Goal: Task Accomplishment & Management: Use online tool/utility

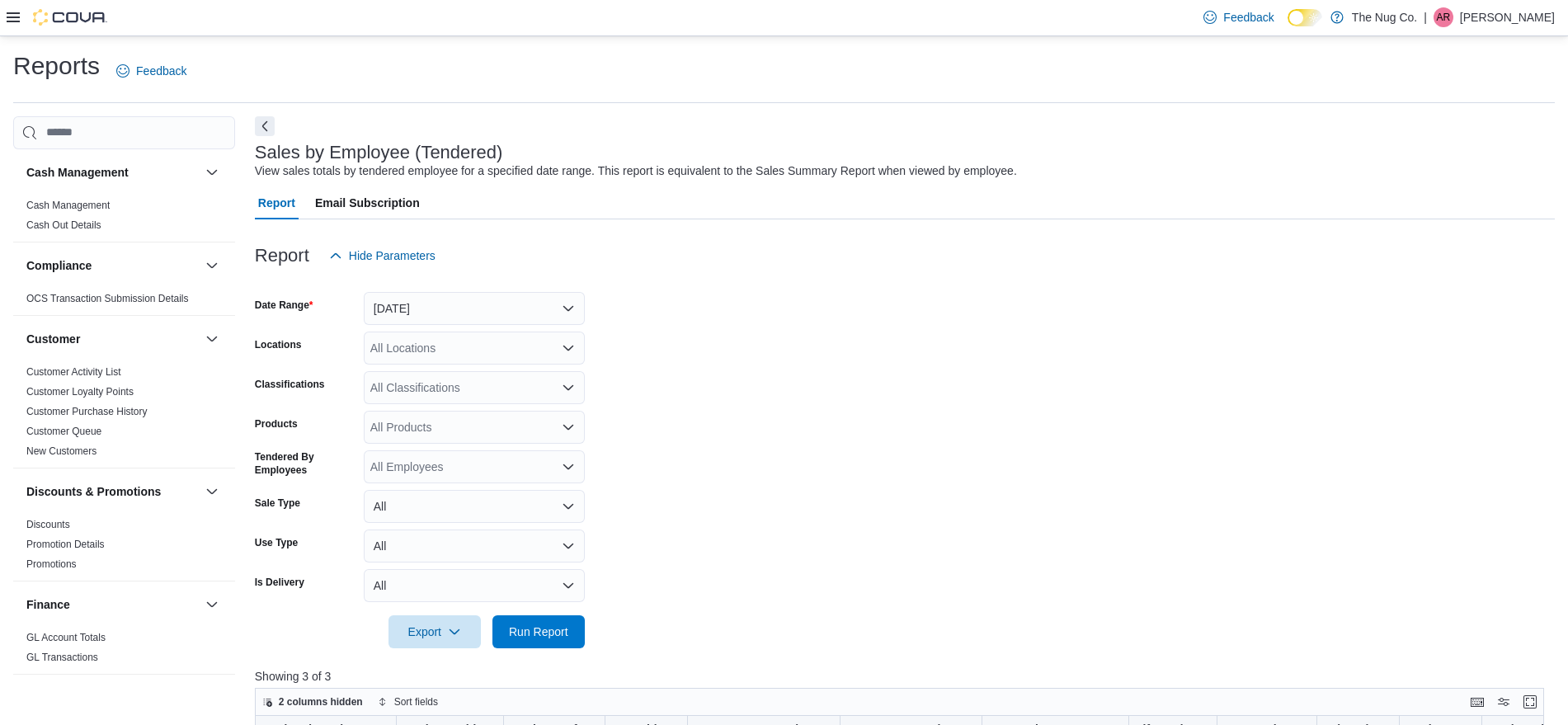
scroll to position [413, 0]
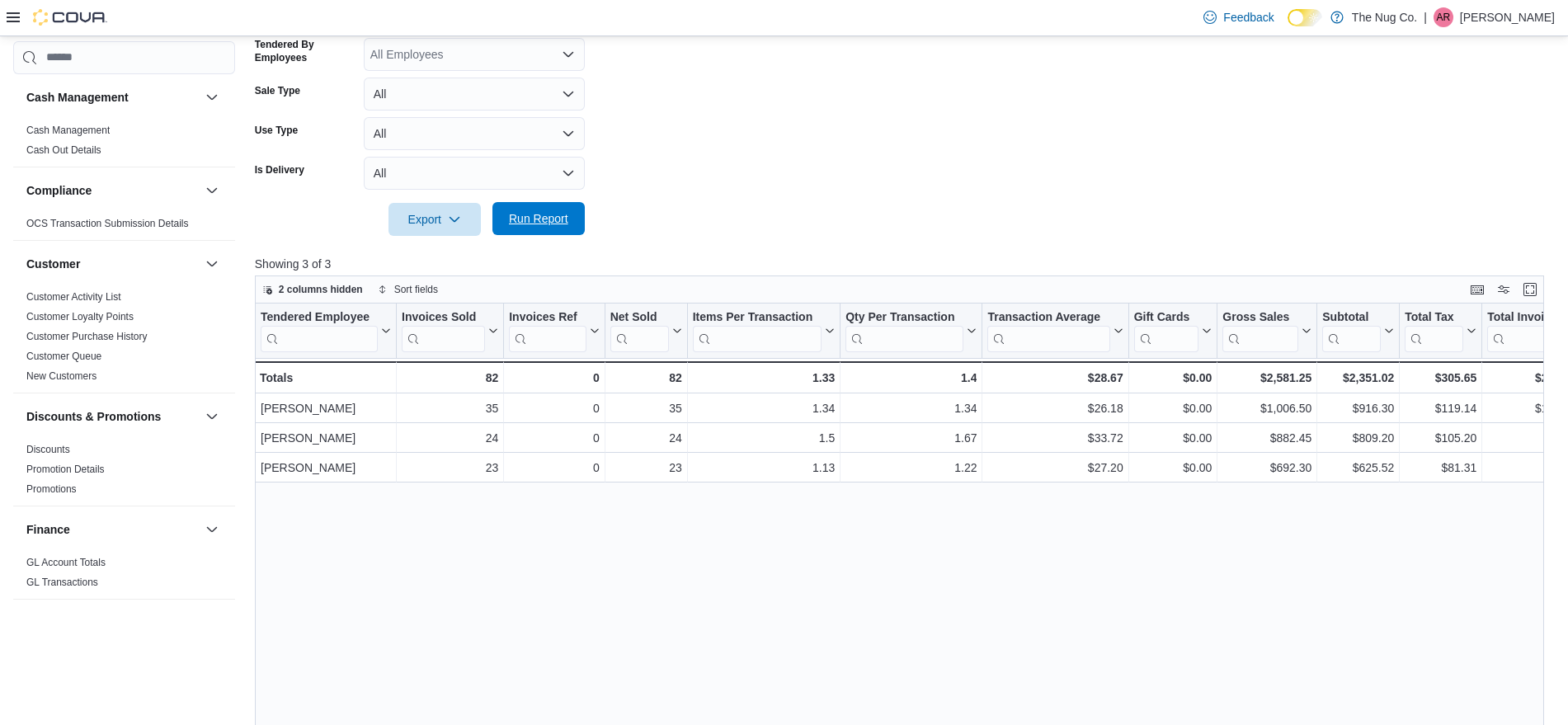
click at [523, 209] on span "Run Report" at bounding box center [538, 219] width 73 height 33
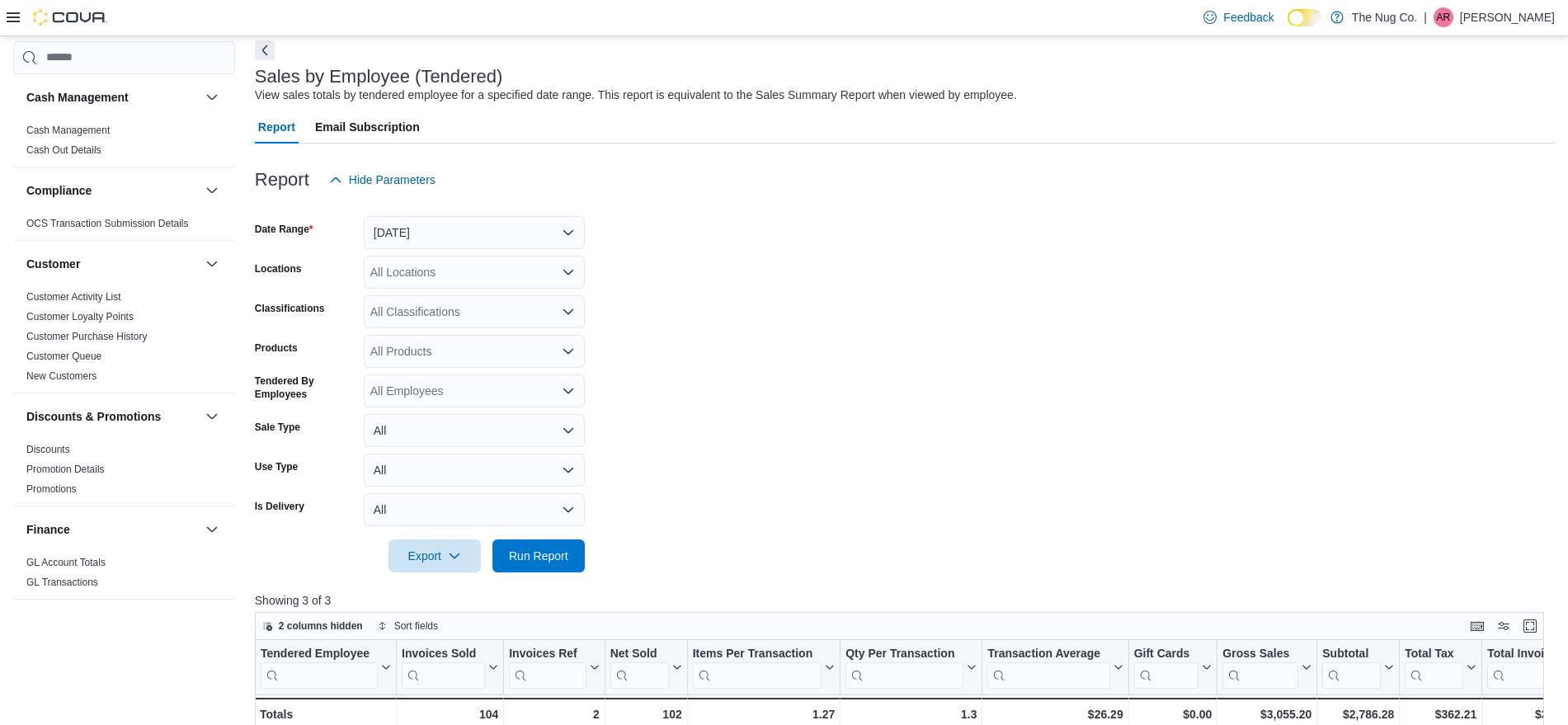
scroll to position [0, 0]
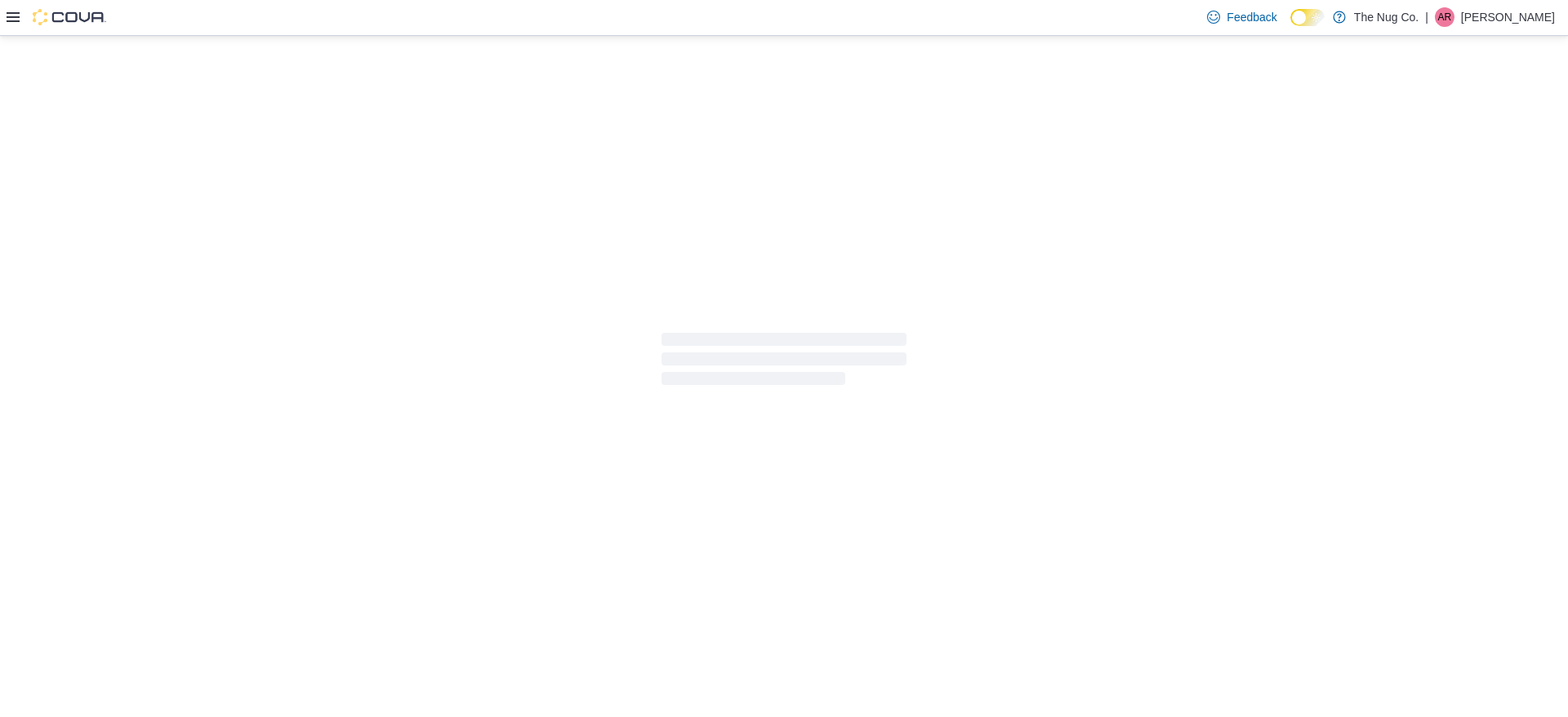
click at [19, 18] on icon at bounding box center [13, 17] width 13 height 13
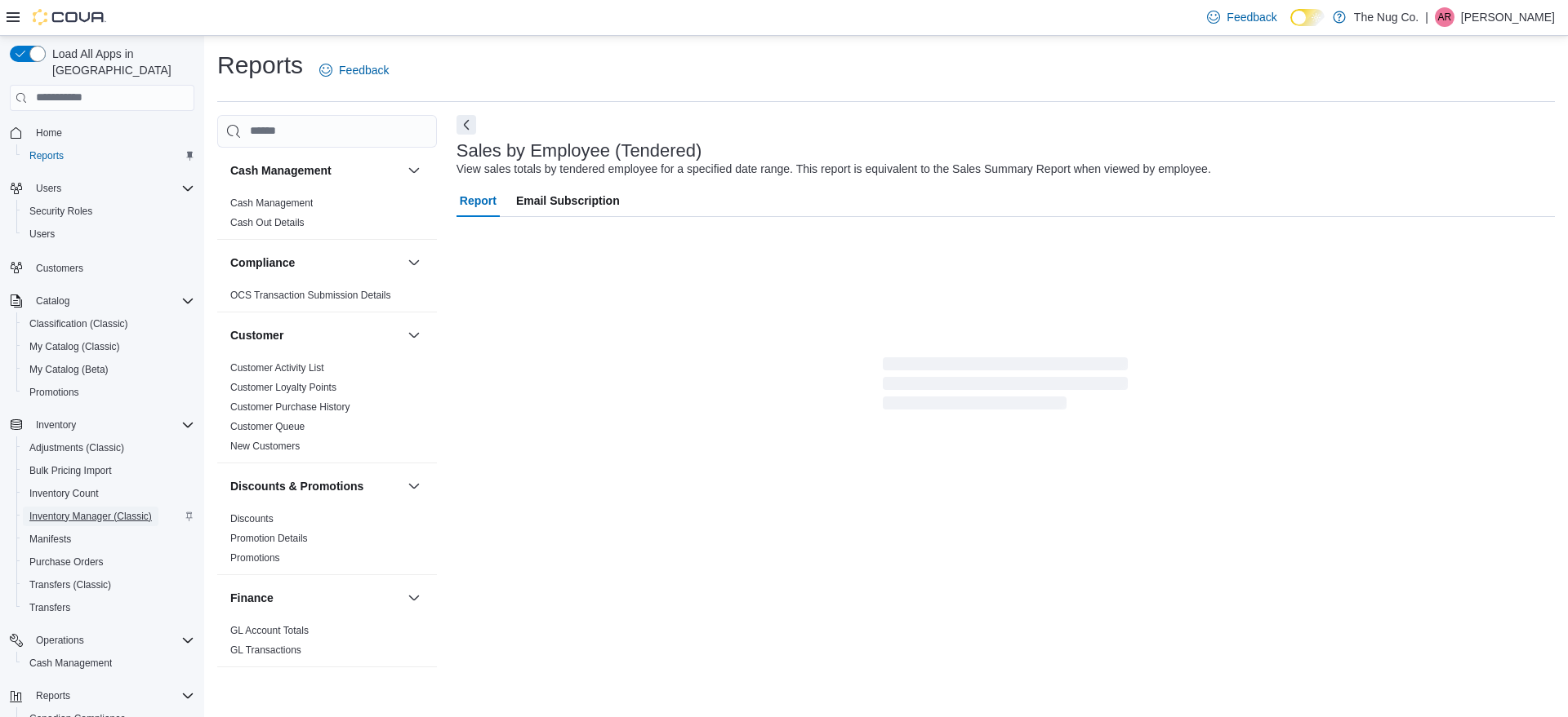
click at [102, 510] on span "Inventory Manager (Classic)" at bounding box center [90, 517] width 123 height 13
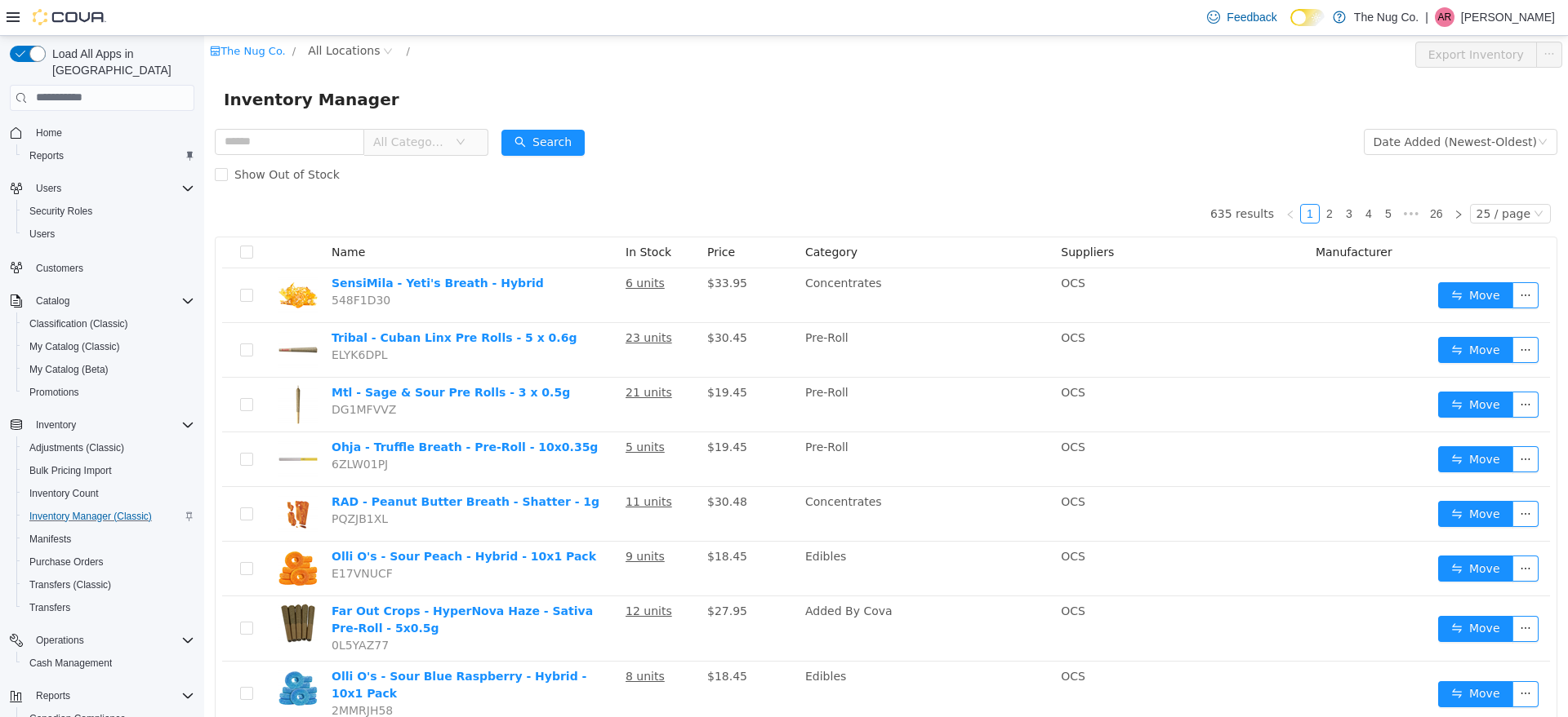
click at [360, 39] on div "The Nug Co. / All Locations / Export Inventory" at bounding box center [886, 53] width 1364 height 37
click at [359, 55] on span "All Locations" at bounding box center [344, 50] width 72 height 18
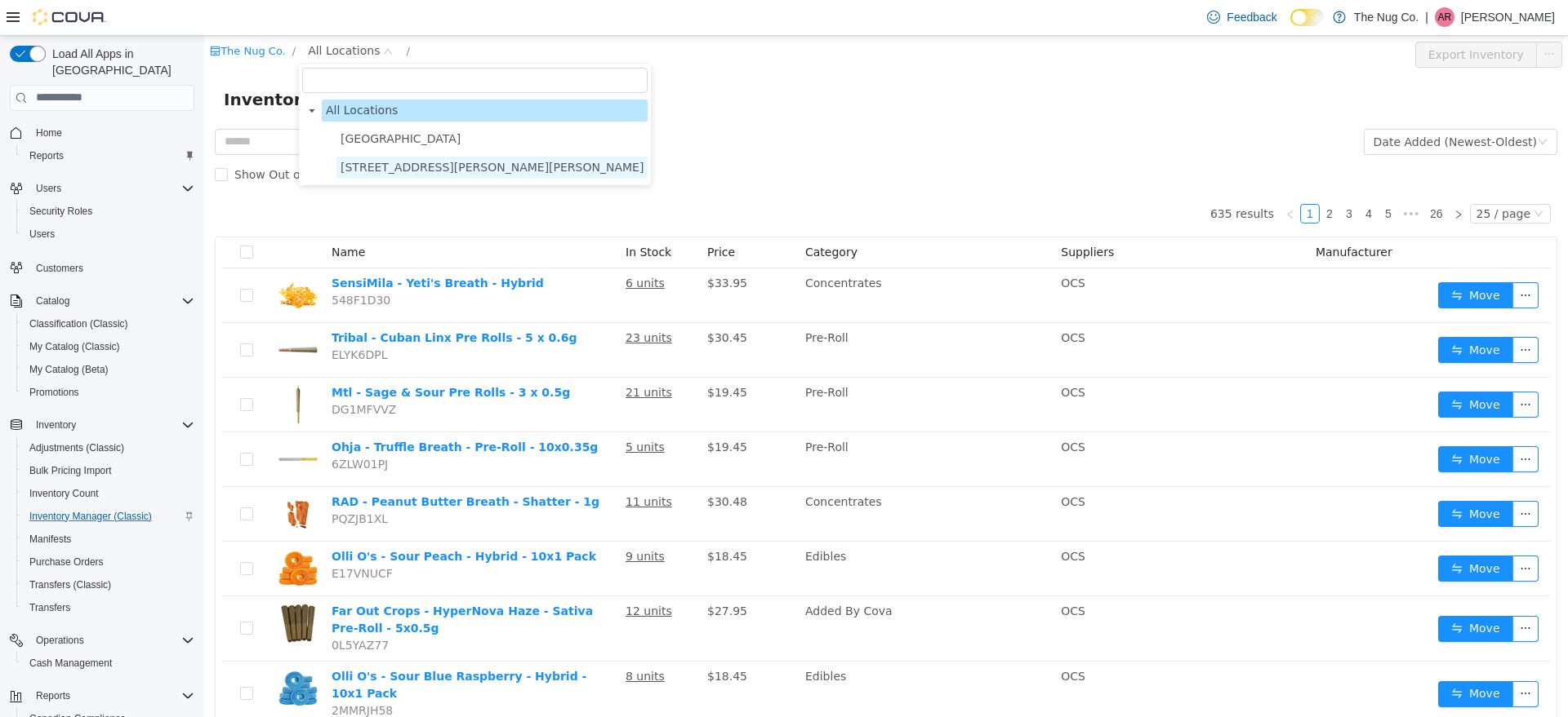
click at [405, 168] on span "514 Ritson Rd S, Oshawa, ON L1H 5K4" at bounding box center [492, 167] width 303 height 13
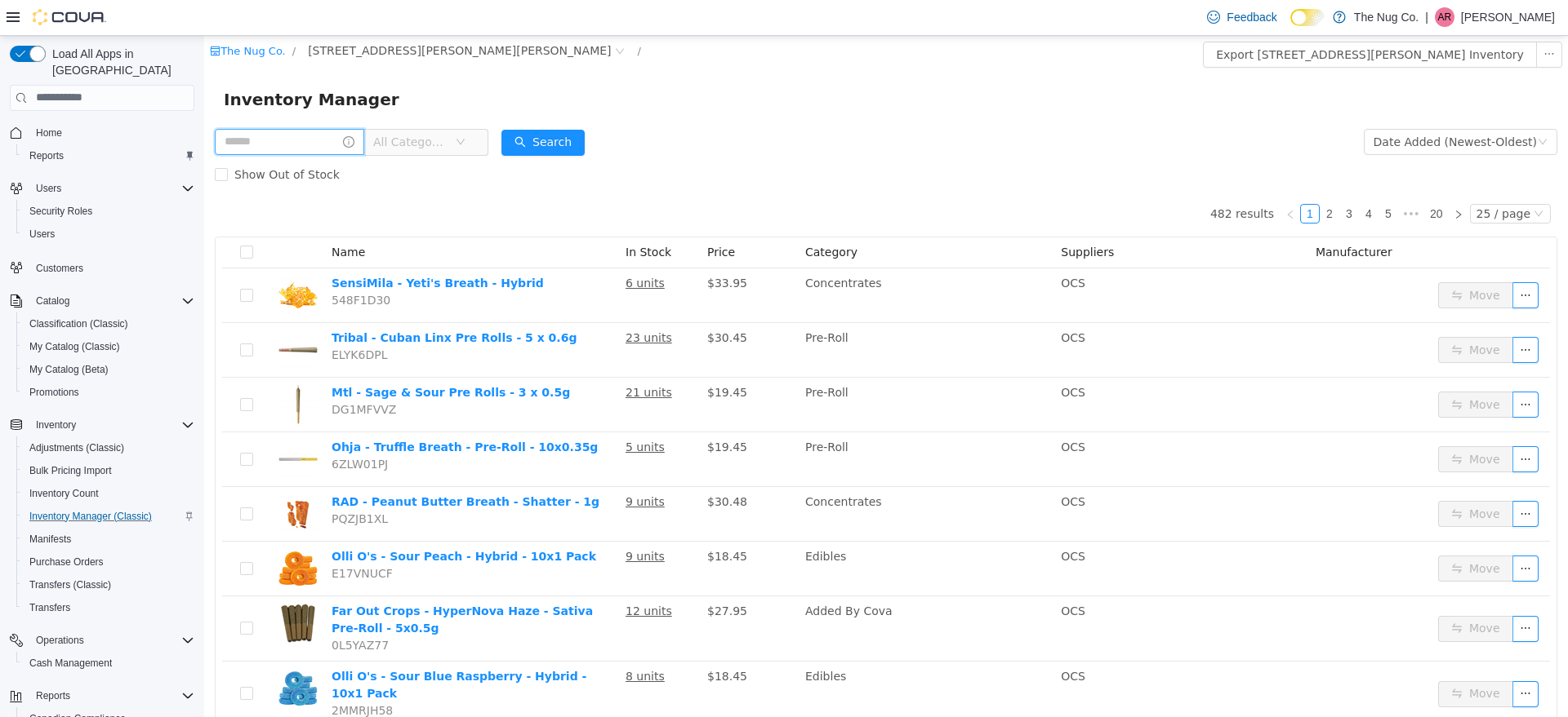
click at [296, 149] on input "text" at bounding box center [289, 141] width 150 height 26
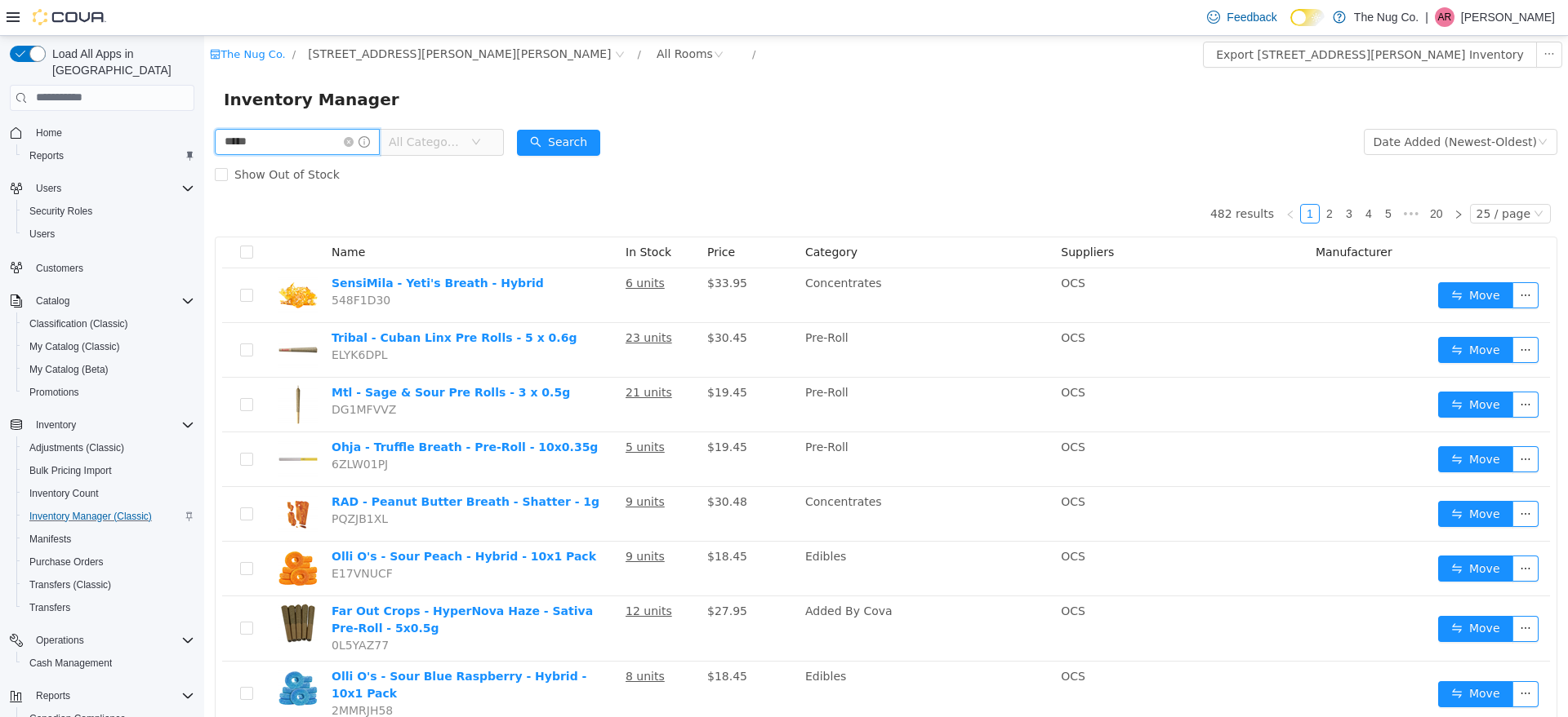
type input "*****"
